Goal: Information Seeking & Learning: Learn about a topic

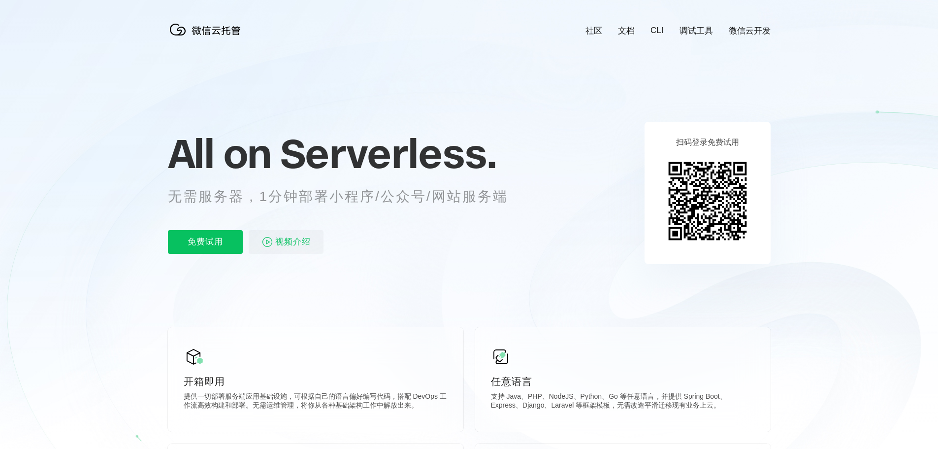
scroll to position [0, 1751]
drag, startPoint x: 372, startPoint y: 193, endPoint x: 428, endPoint y: 193, distance: 56.6
click at [425, 193] on p "无需服务器，1分钟部署小程序/公众号/网站服务端" at bounding box center [347, 197] width 358 height 20
click at [473, 193] on p "无需服务器，1分钟部署小程序/公众号/网站服务端" at bounding box center [347, 197] width 358 height 20
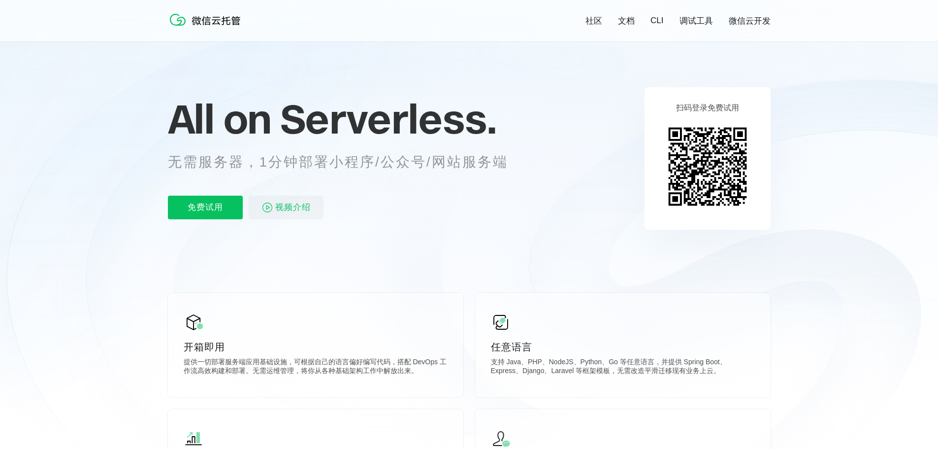
scroll to position [0, 0]
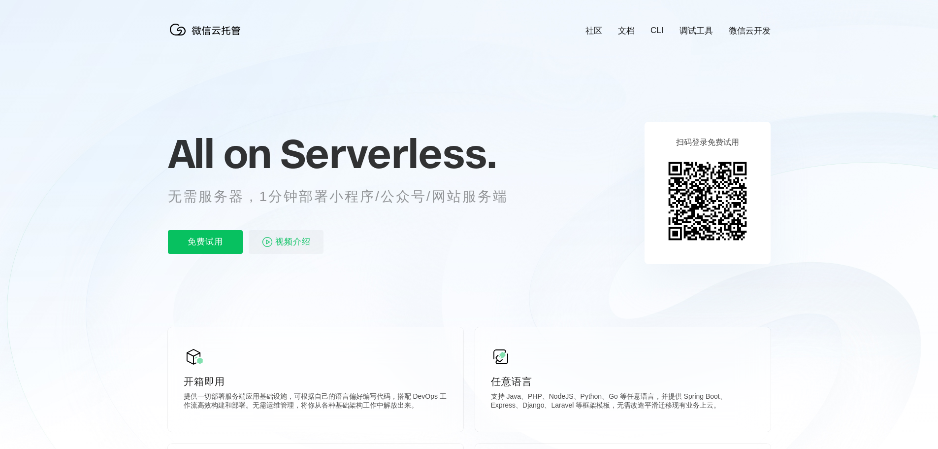
scroll to position [0, 1751]
